Goal: Task Accomplishment & Management: Use online tool/utility

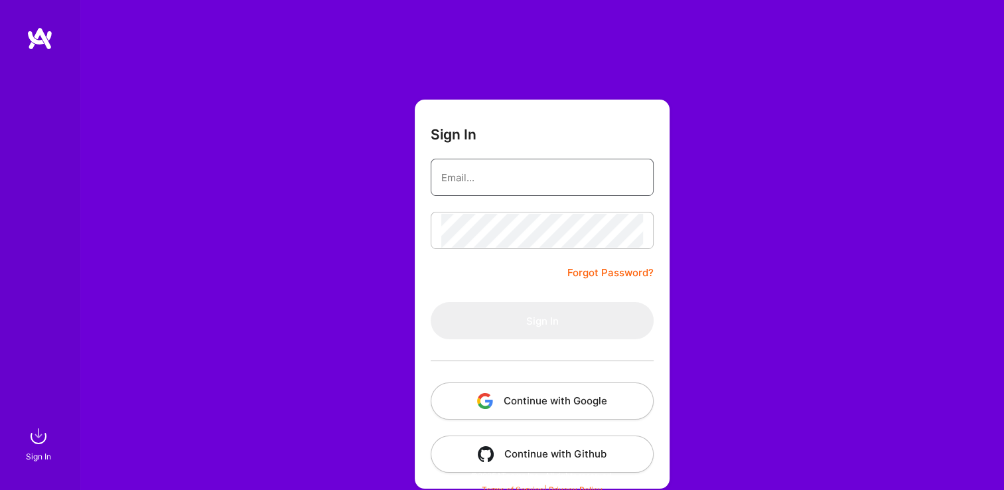
click at [509, 178] on input "email" at bounding box center [542, 178] width 202 height 34
type input "[EMAIL_ADDRESS][DOMAIN_NAME]"
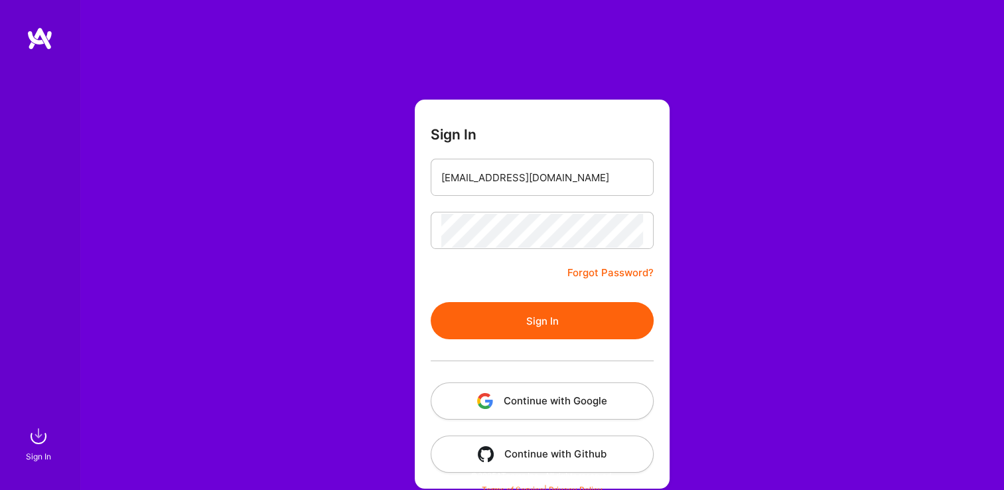
click at [556, 310] on button "Sign In" at bounding box center [542, 320] width 223 height 37
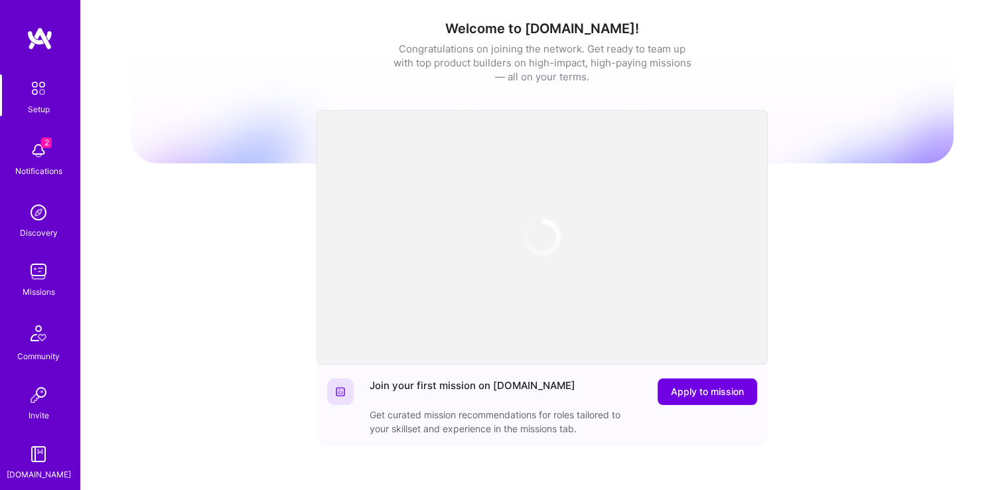
click at [28, 165] on div "Notifications" at bounding box center [38, 171] width 47 height 14
click at [41, 276] on img at bounding box center [38, 271] width 27 height 27
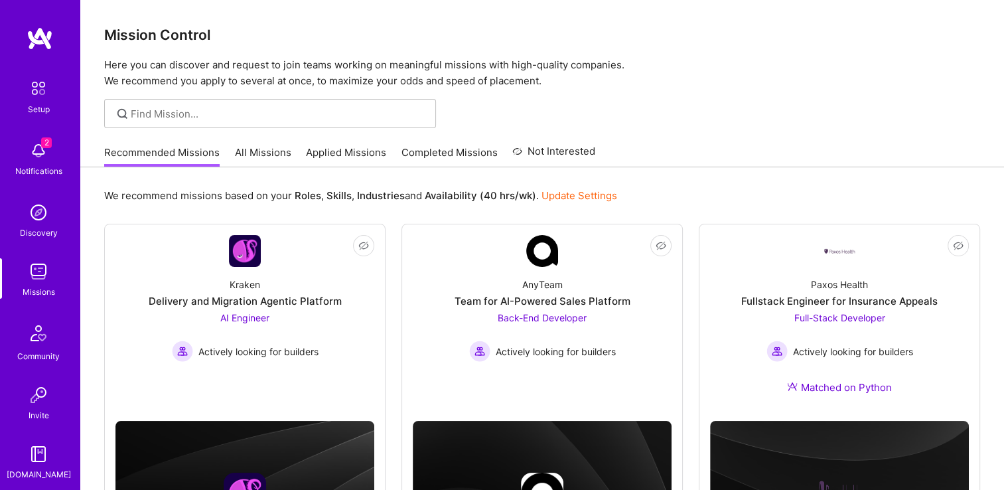
click at [334, 153] on link "Applied Missions" at bounding box center [346, 156] width 80 height 22
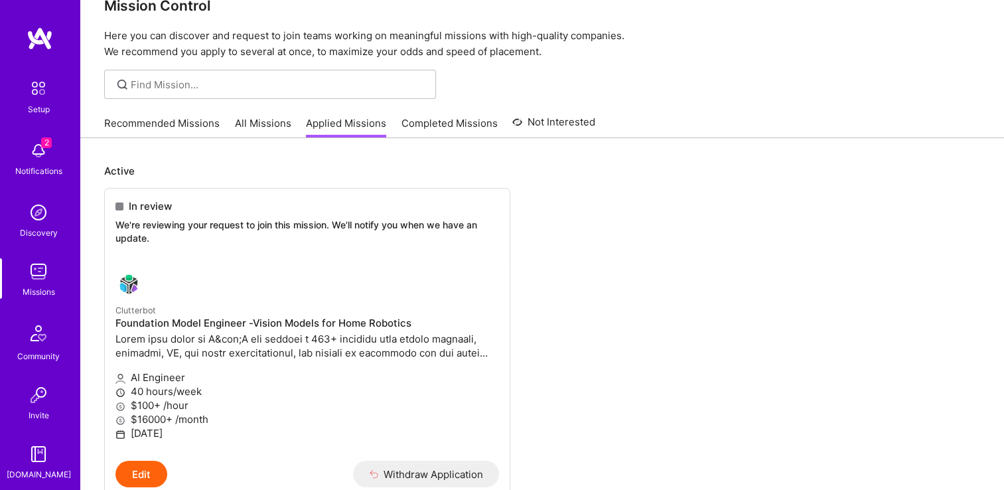
scroll to position [27, 0]
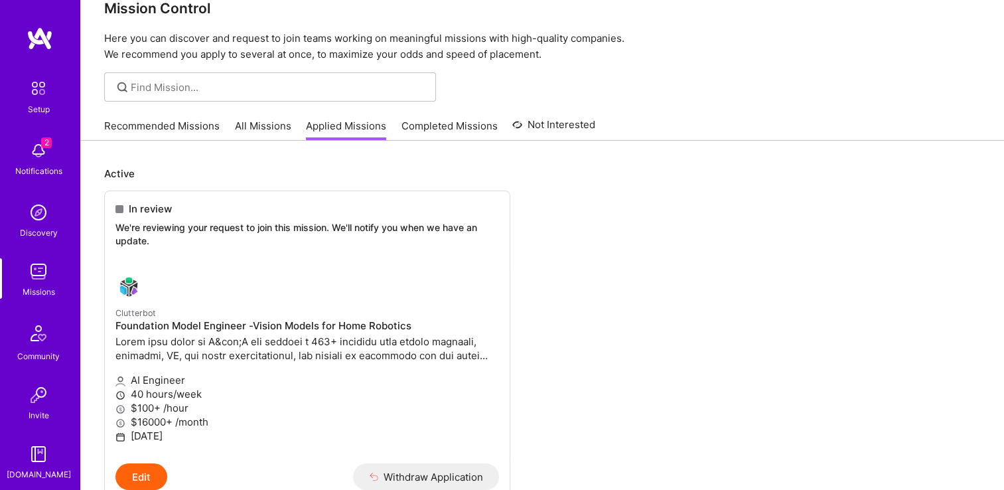
click at [185, 131] on link "Recommended Missions" at bounding box center [161, 130] width 115 height 22
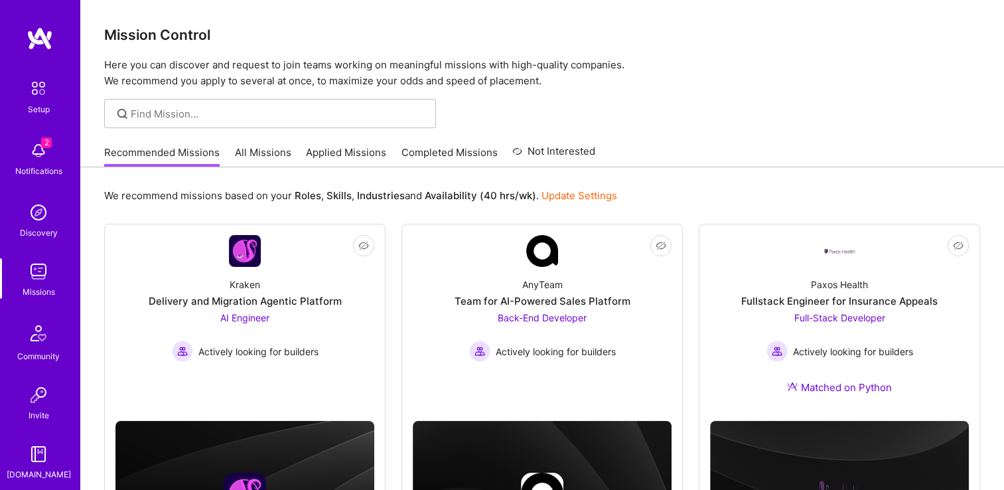
click at [271, 145] on link "All Missions" at bounding box center [263, 156] width 56 height 22
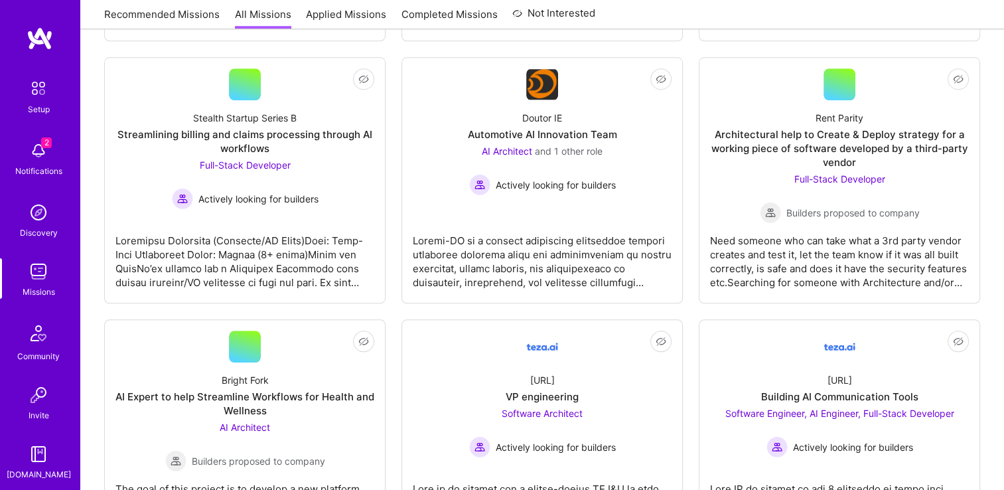
scroll to position [1539, 0]
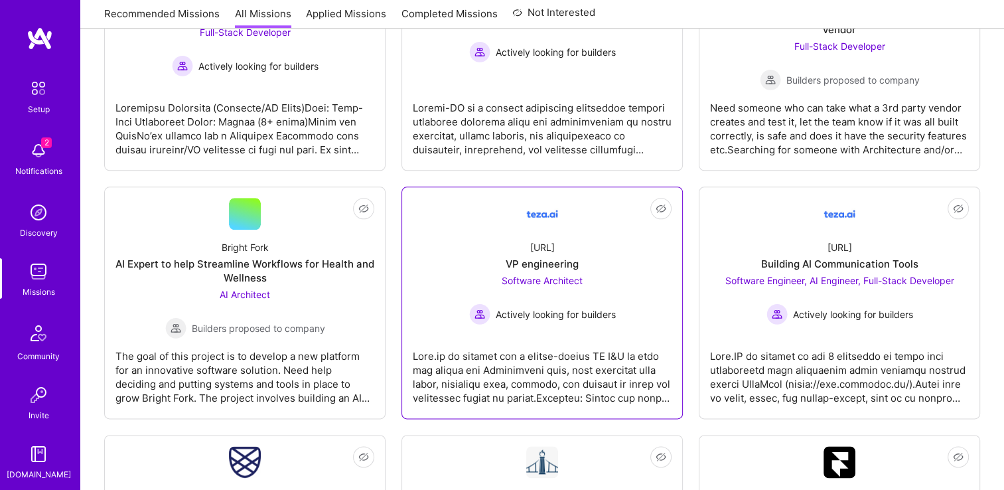
click at [594, 244] on div "[URL] VP engineering Software Architect Actively looking for builders" at bounding box center [542, 277] width 259 height 95
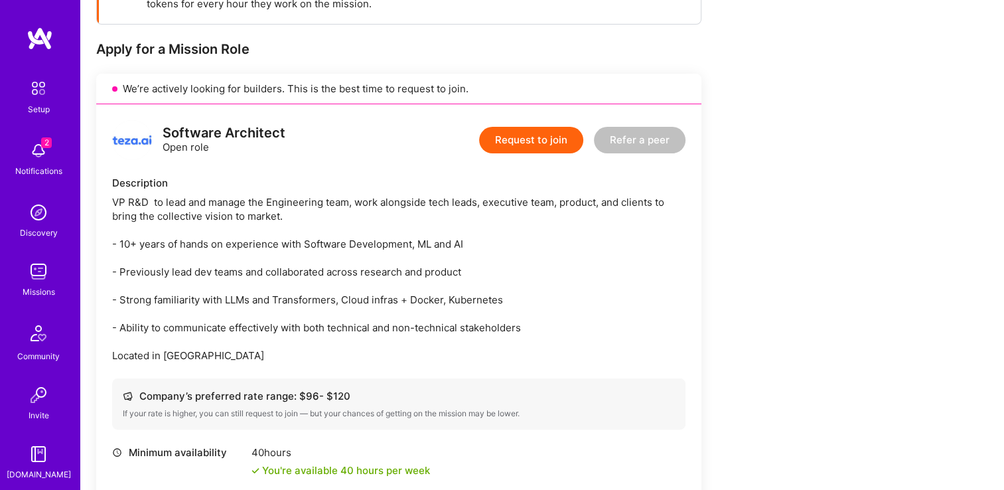
scroll to position [239, 0]
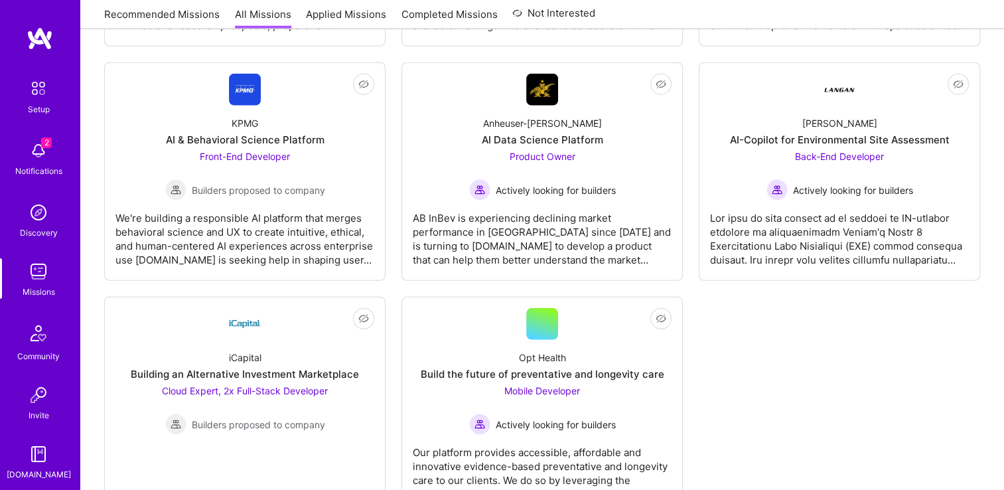
scroll to position [3839, 0]
